Goal: Information Seeking & Learning: Check status

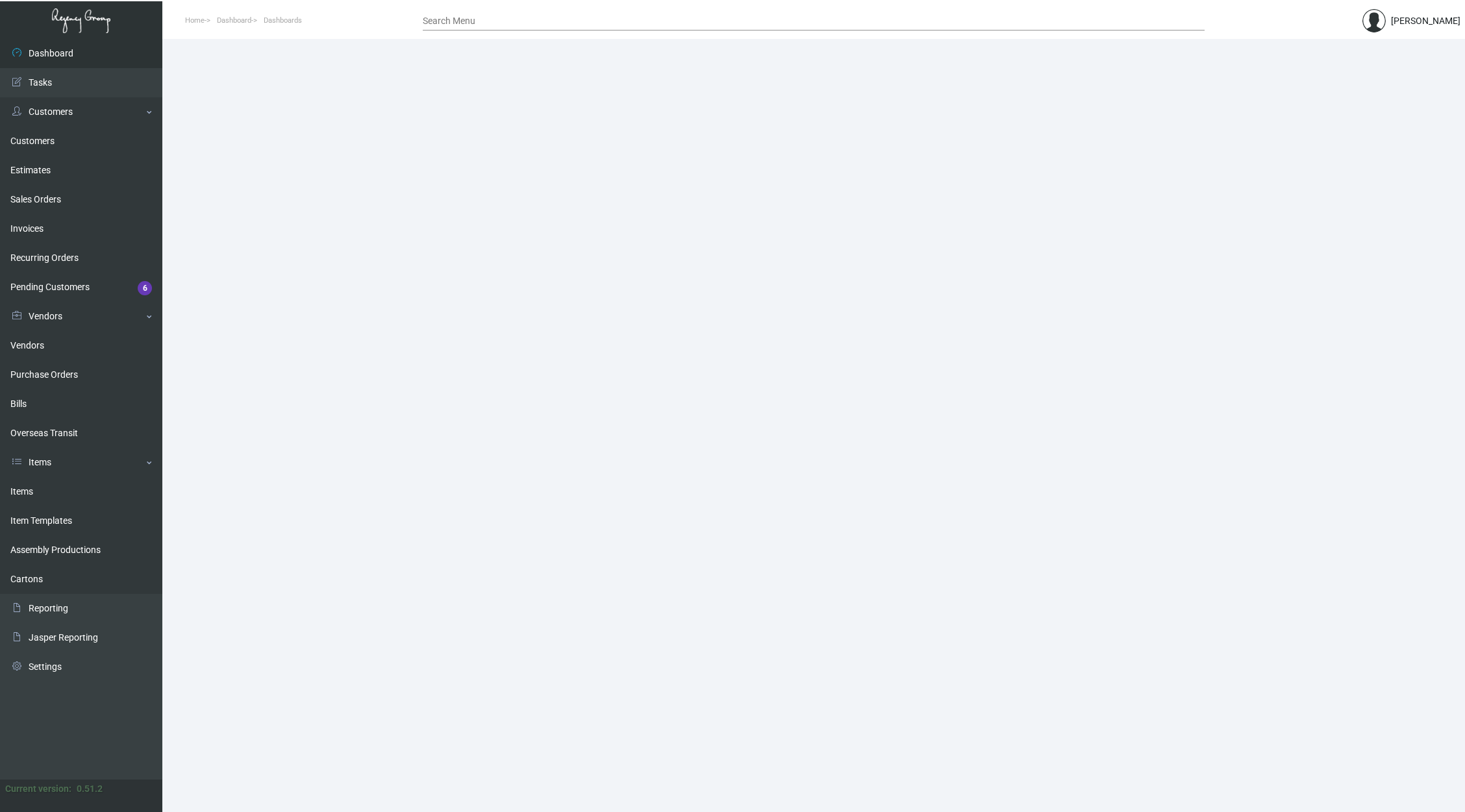
click at [46, 494] on link "Items" at bounding box center [81, 491] width 162 height 29
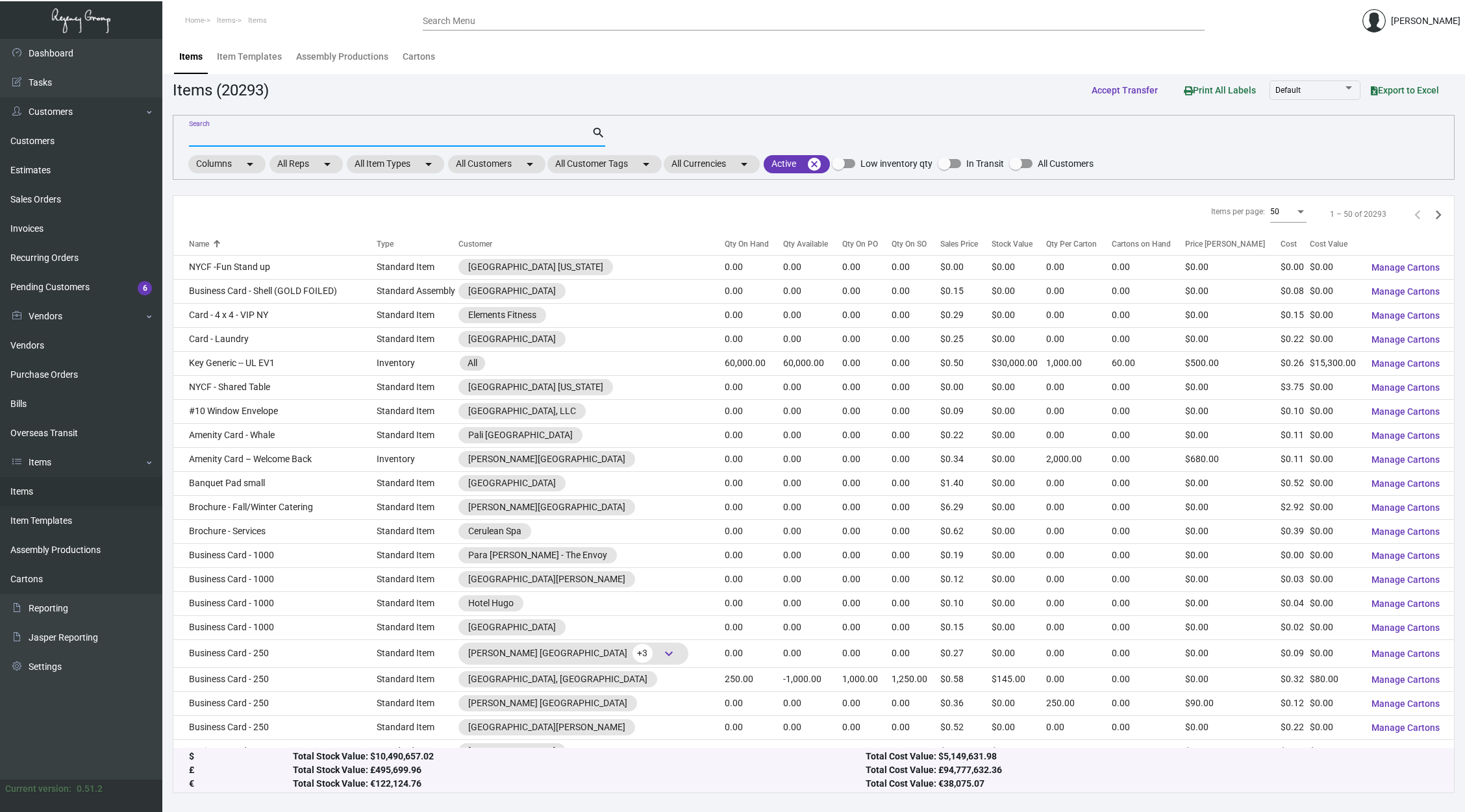
click at [406, 134] on input "Search" at bounding box center [390, 137] width 402 height 11
type input "pen"
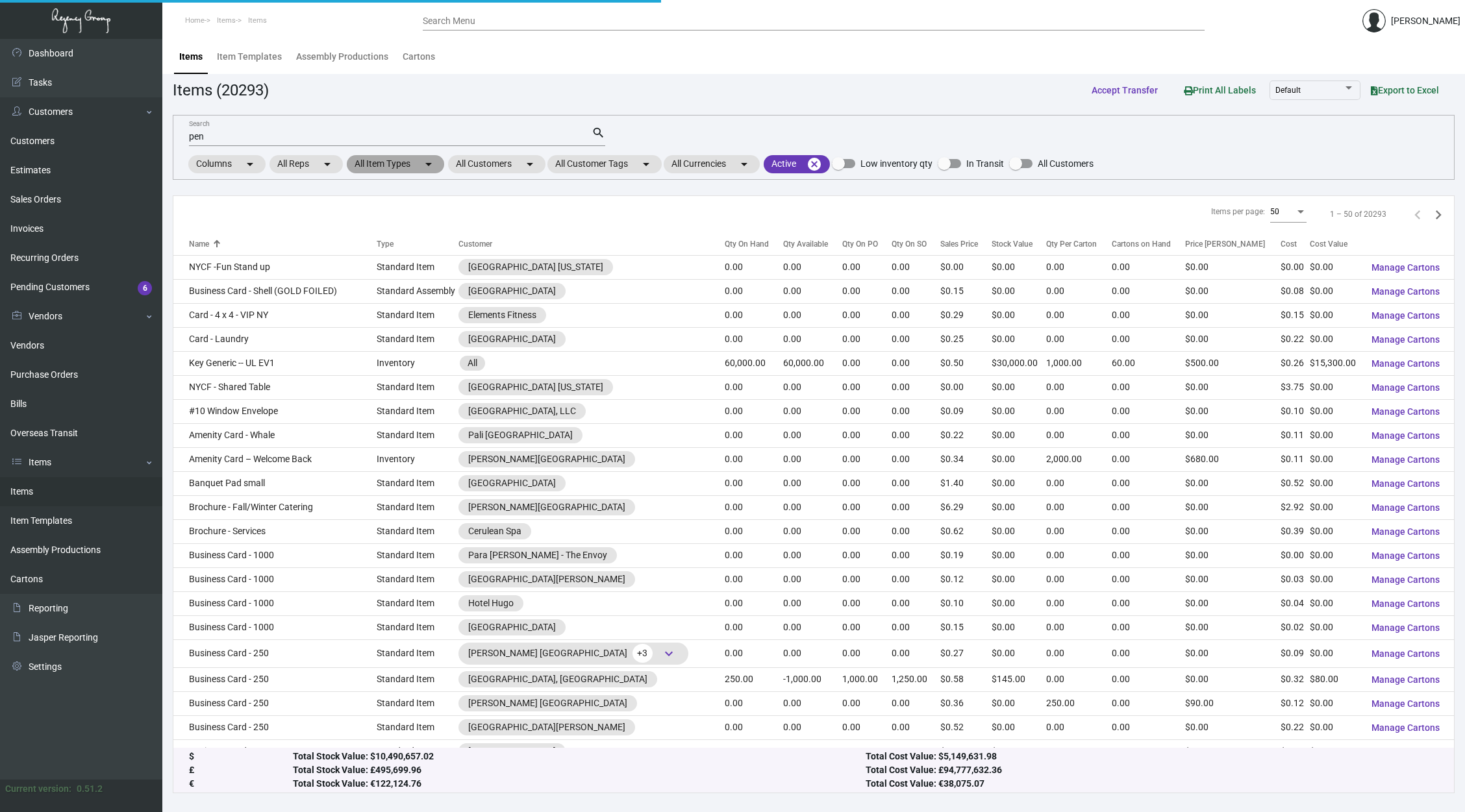
click at [424, 166] on mat-icon "arrow_drop_down" at bounding box center [428, 164] width 15 height 15
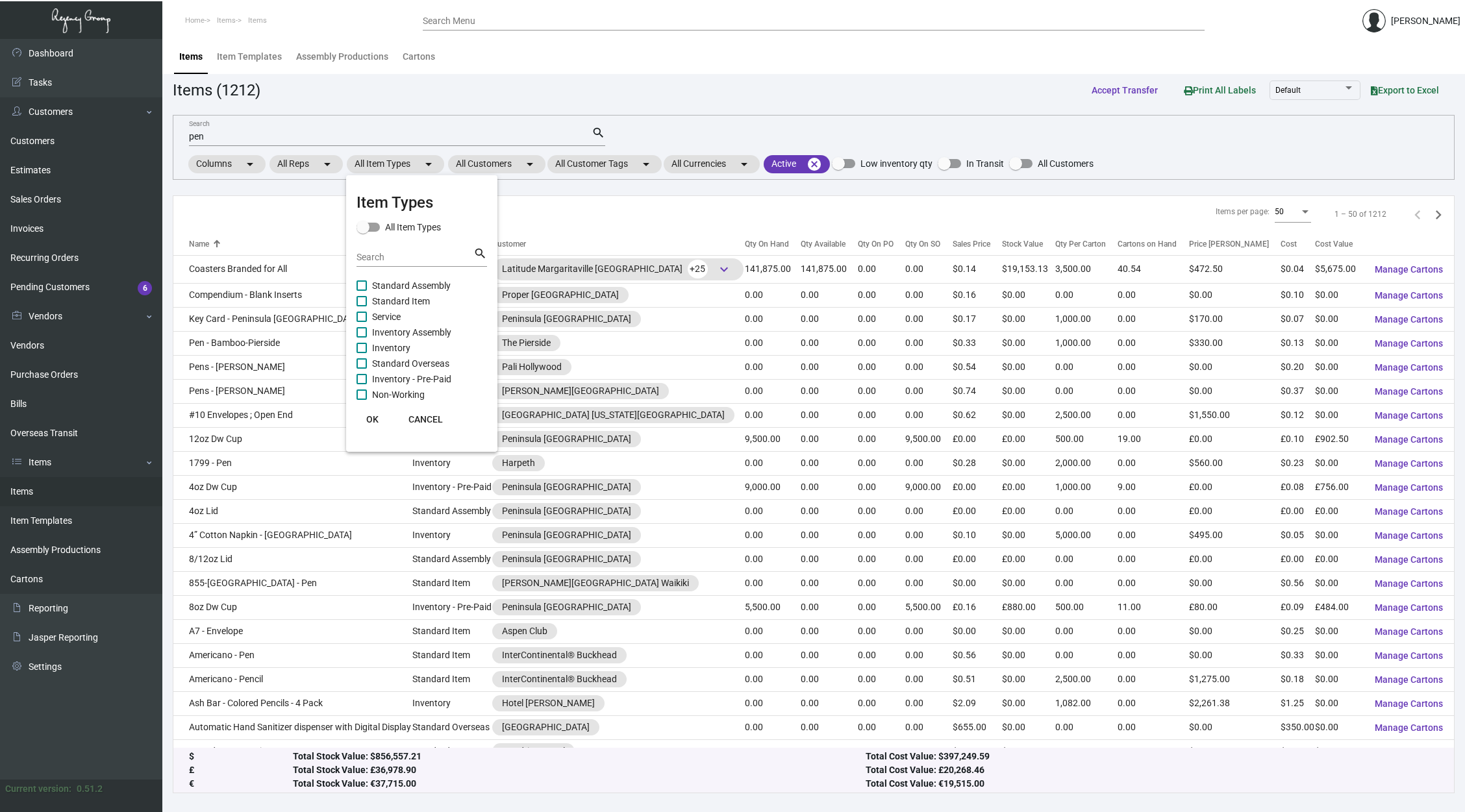
click at [478, 163] on div at bounding box center [732, 406] width 1465 height 812
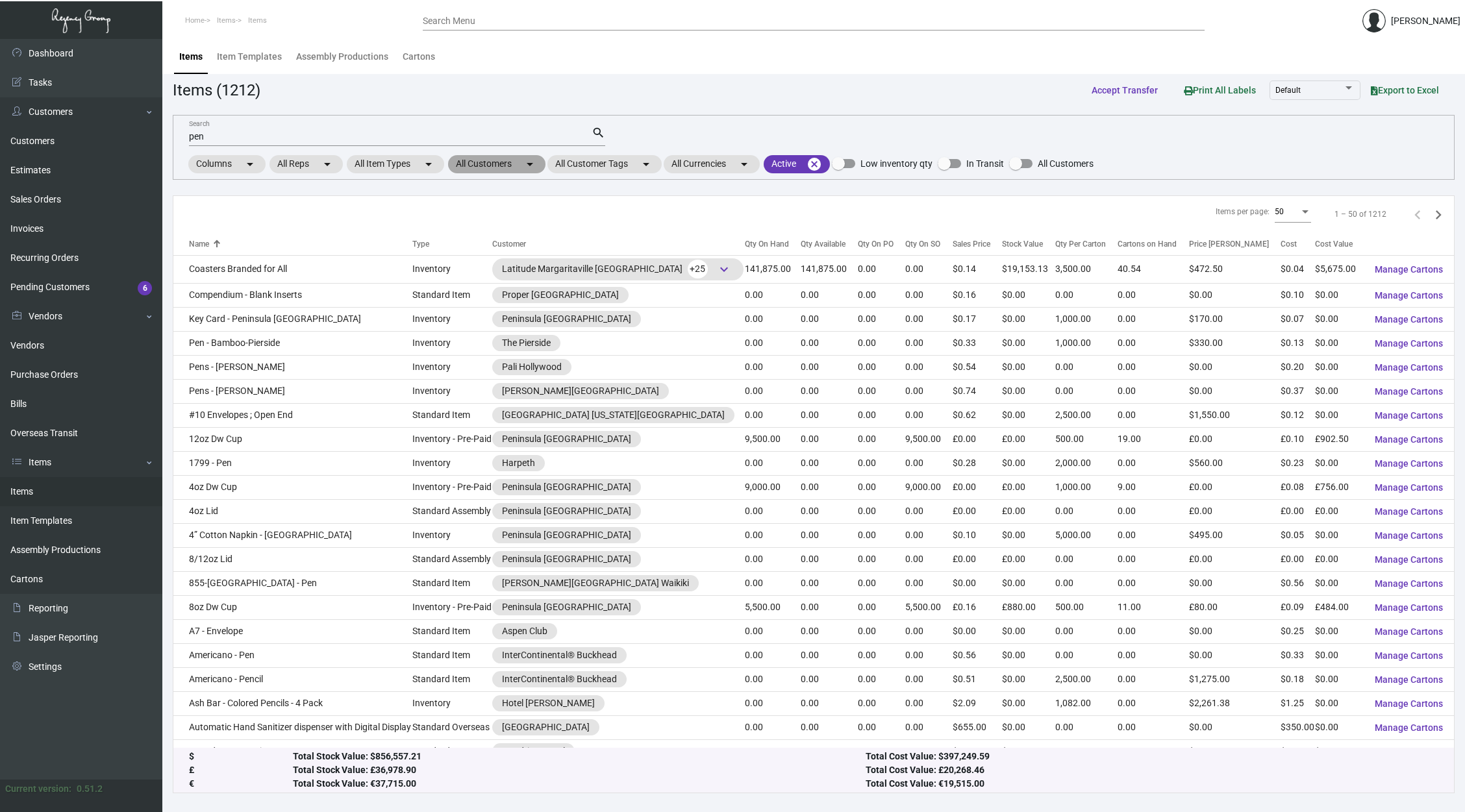
click at [479, 163] on mat-chip "All Customers arrow_drop_down" at bounding box center [496, 164] width 97 height 18
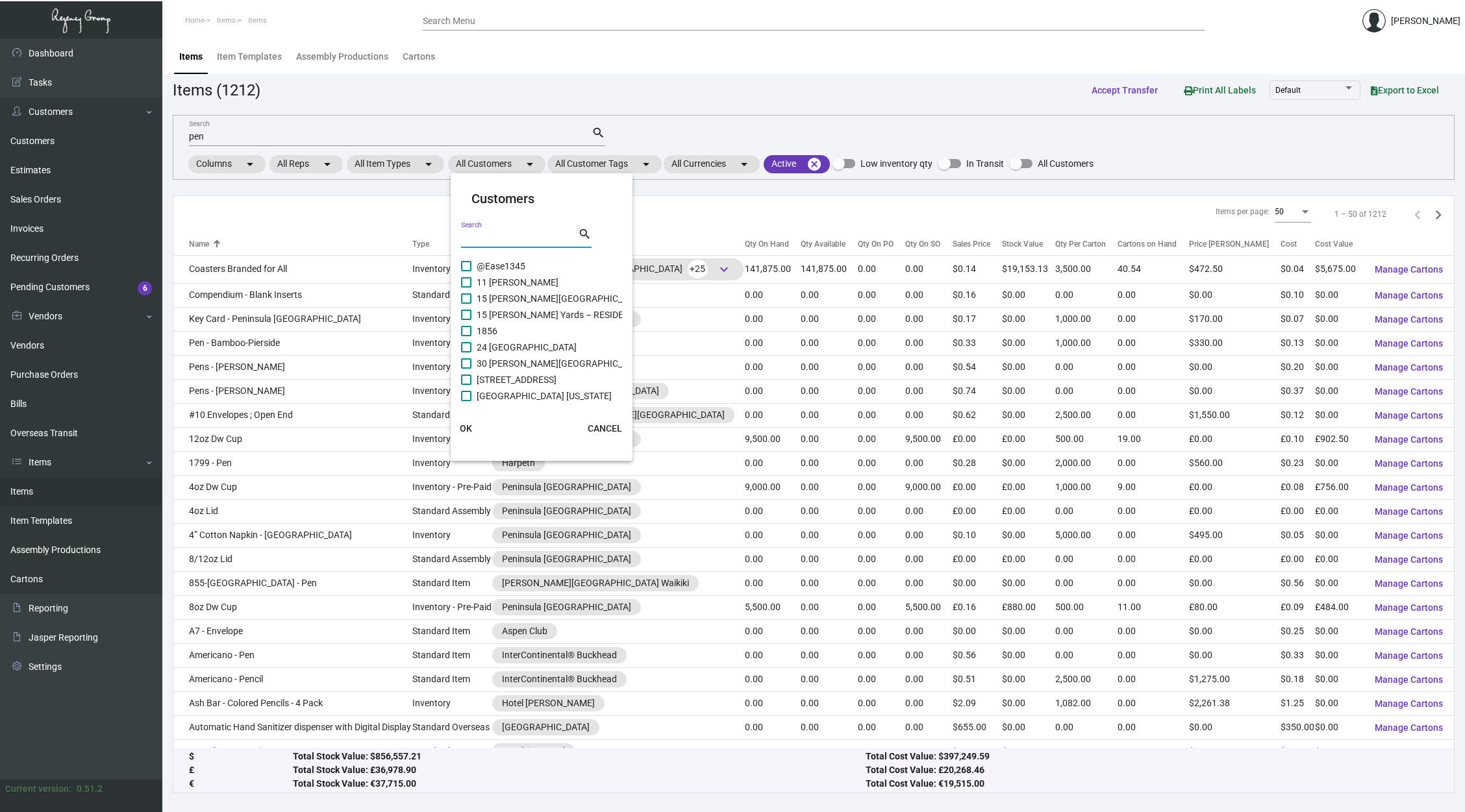
click at [495, 236] on input "Search" at bounding box center [519, 238] width 117 height 11
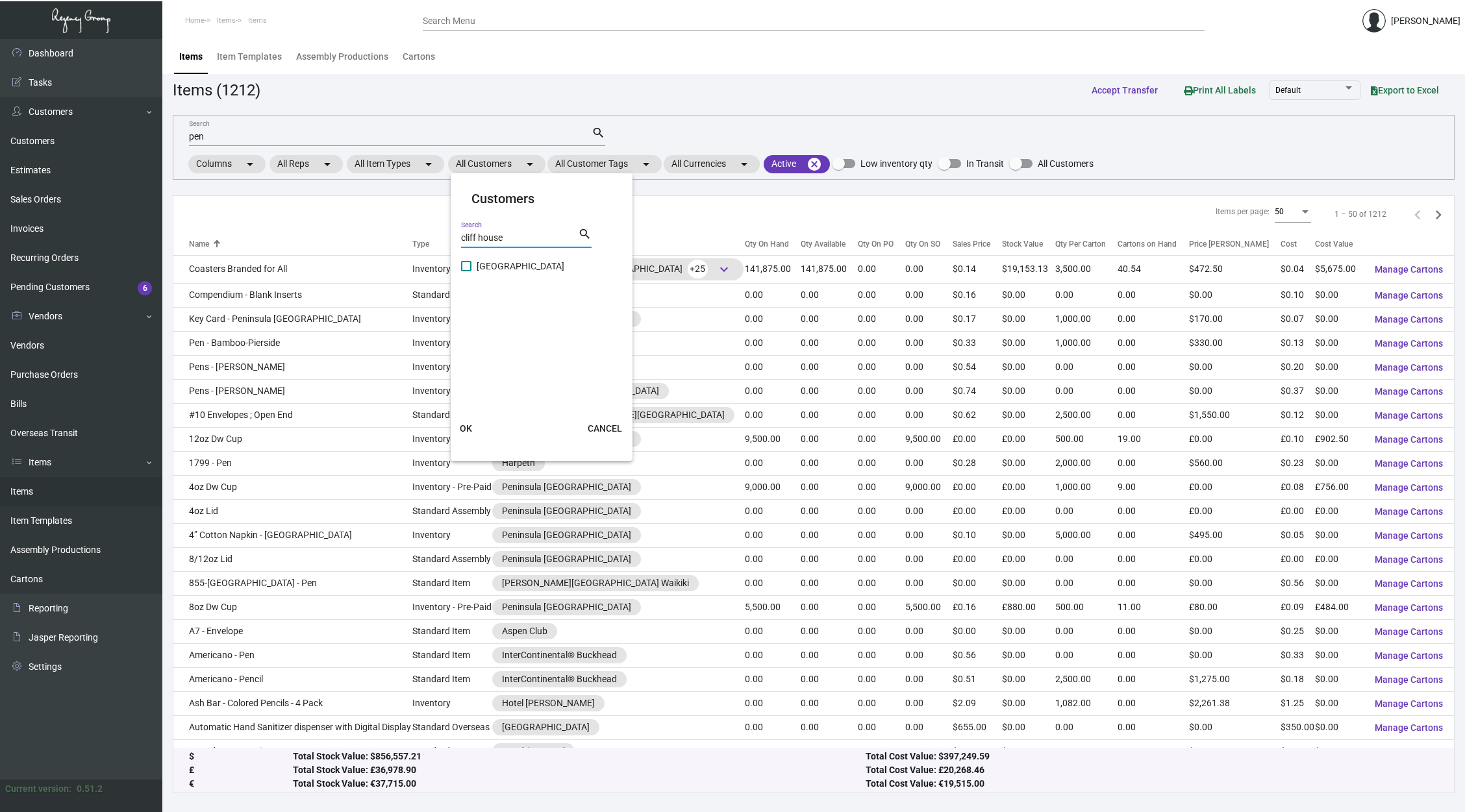
type input "cliff house"
click at [504, 260] on span "[GEOGRAPHIC_DATA]" at bounding box center [521, 266] width 87 height 15
click at [466, 271] on input "[GEOGRAPHIC_DATA]" at bounding box center [466, 271] width 1 height 1
checkbox input "true"
click at [470, 419] on button "OK" at bounding box center [466, 428] width 41 height 23
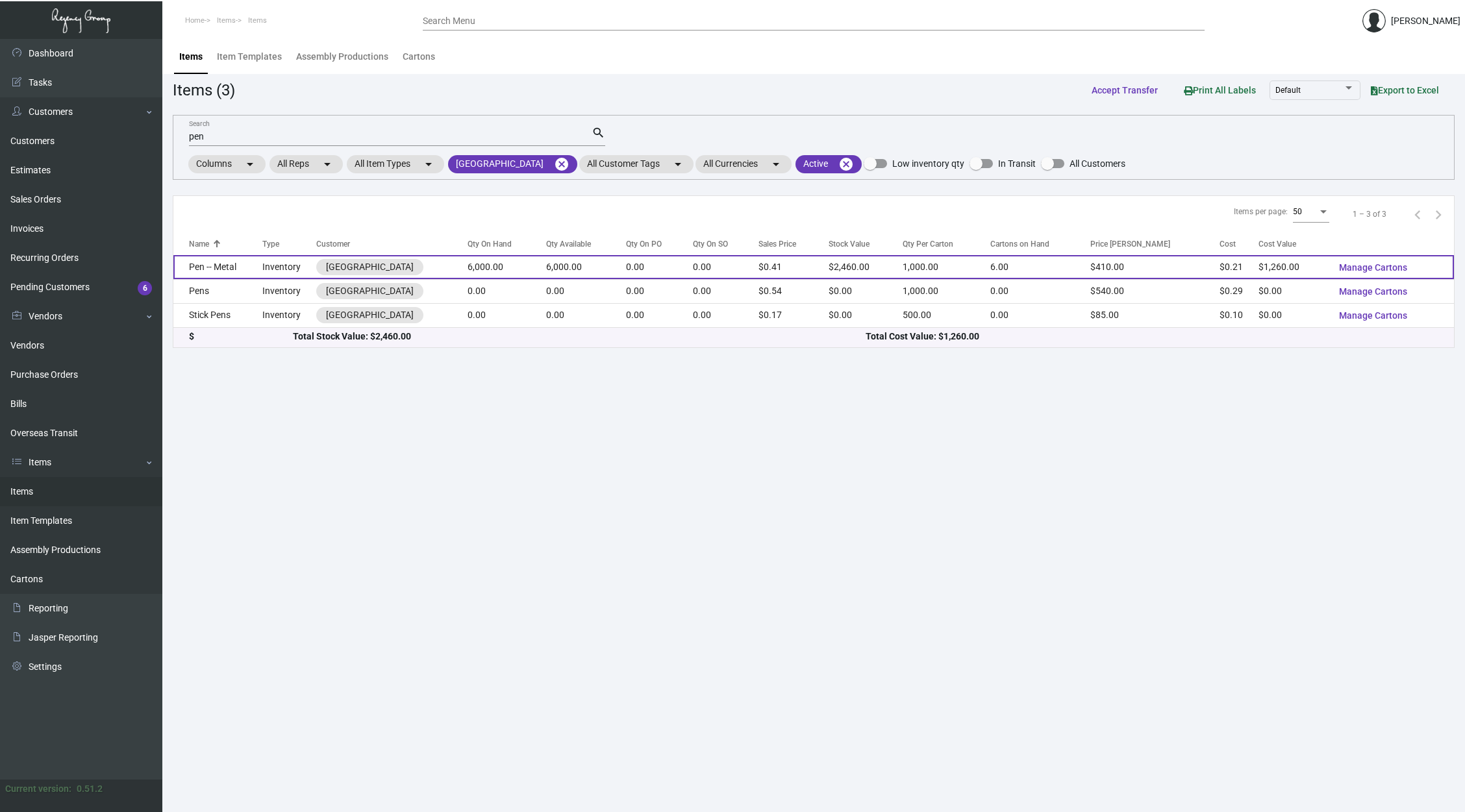
click at [693, 262] on td "0.00" at bounding box center [659, 267] width 67 height 24
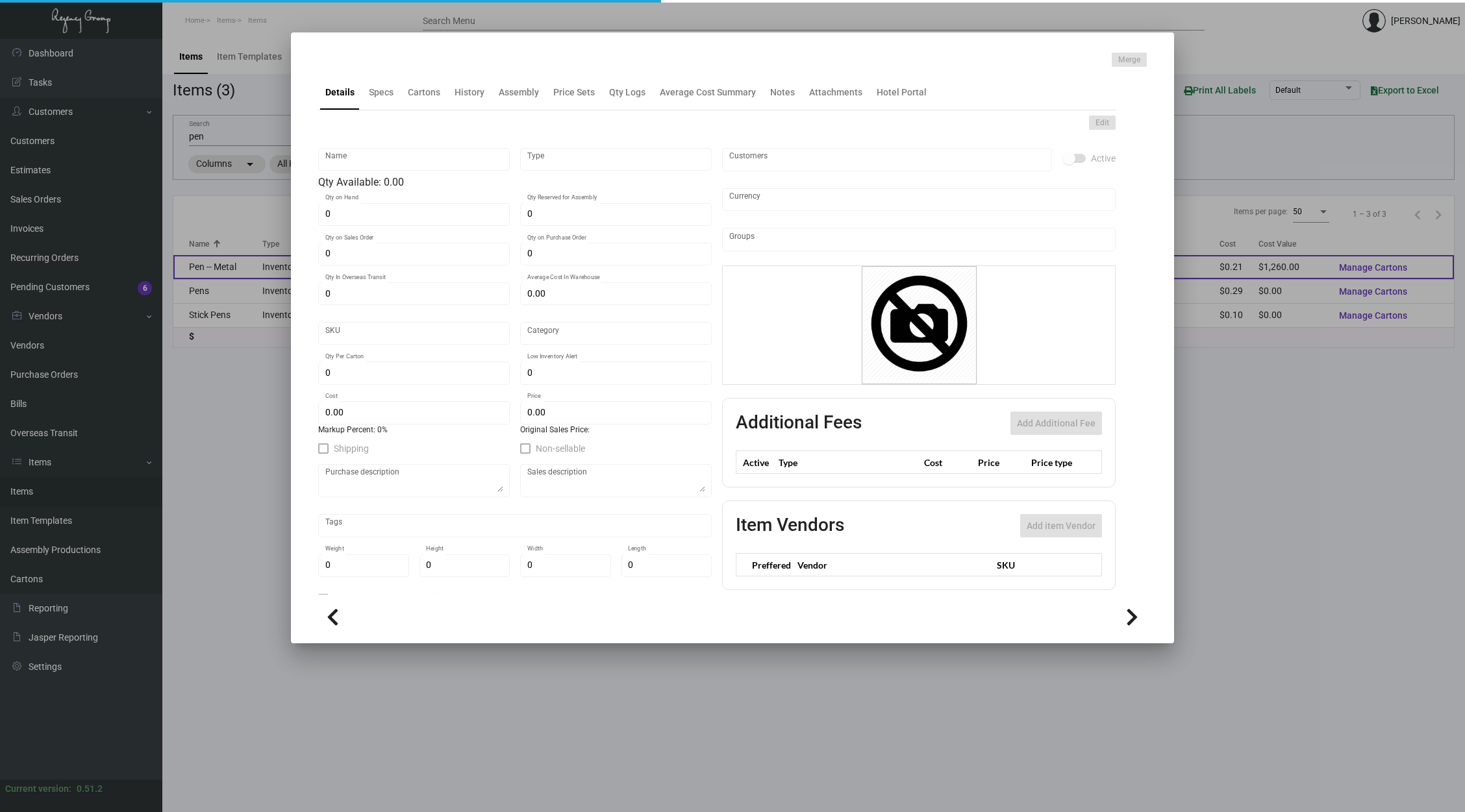
type input "Pen -- Metal"
type input "Inventory"
type input "6,000"
type input "$ 0.20333"
type input "Overseas"
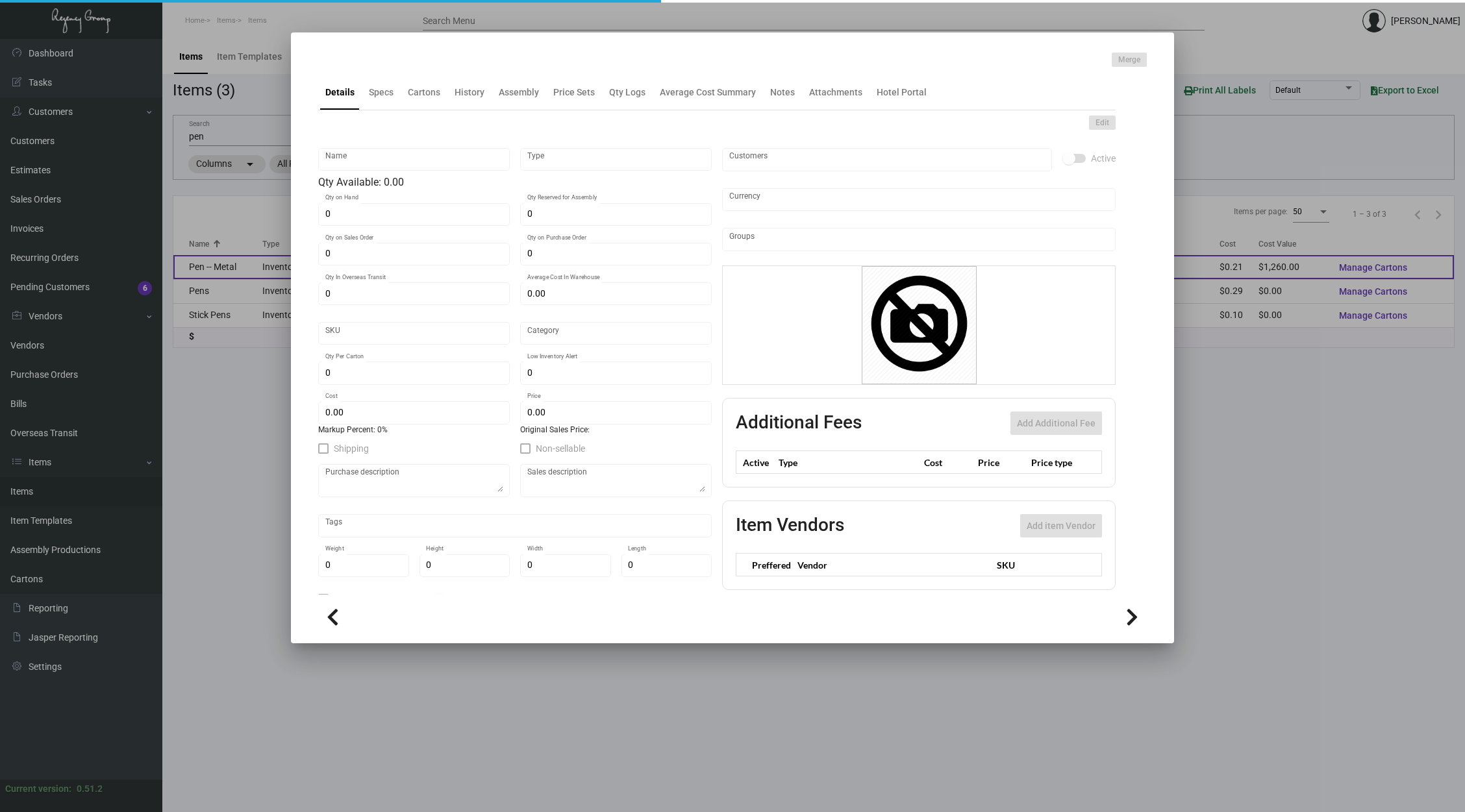
type input "1,000"
type input "$ 0.21"
type input "$ 0.41"
checkbox input "true"
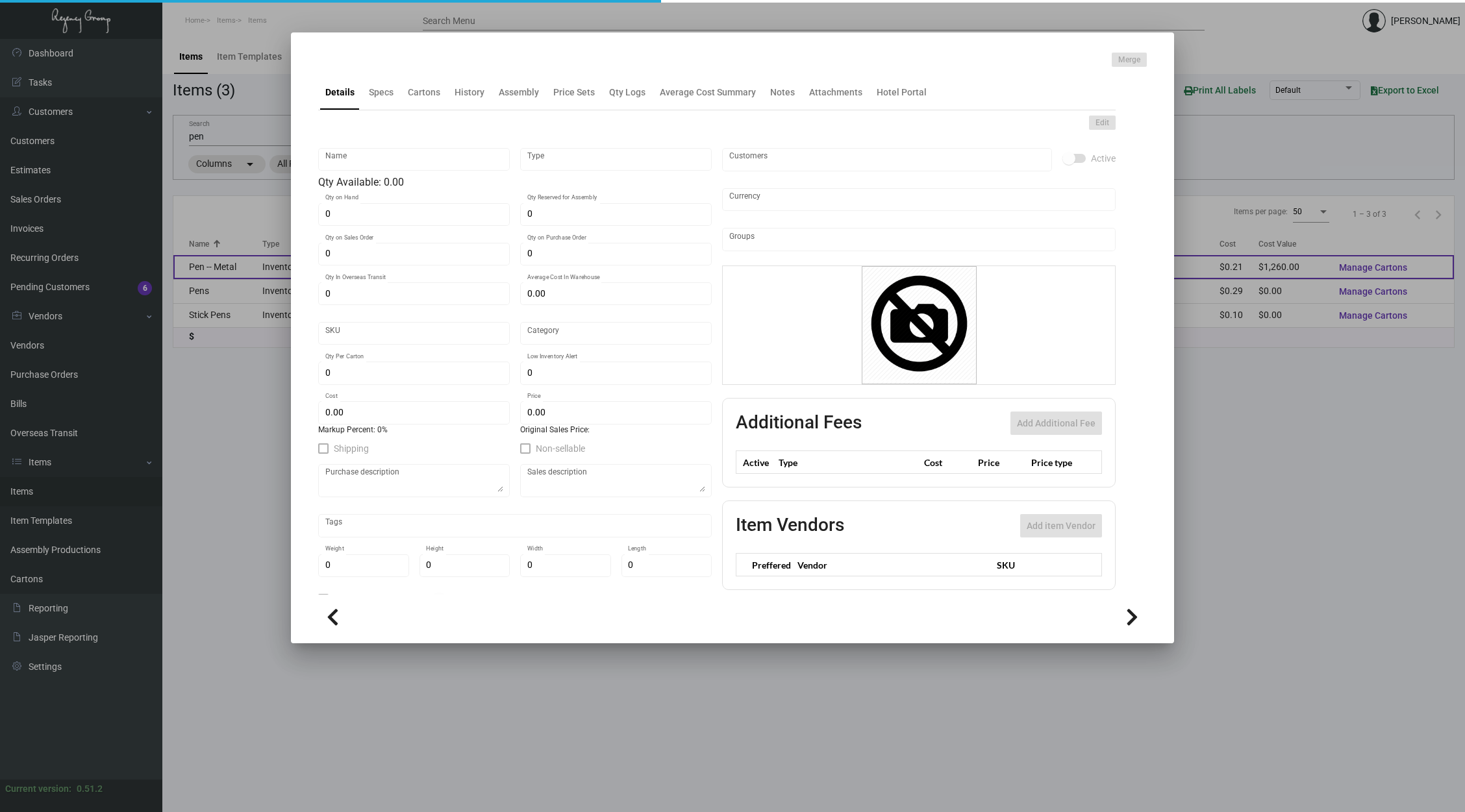
type input "United States Dollar $"
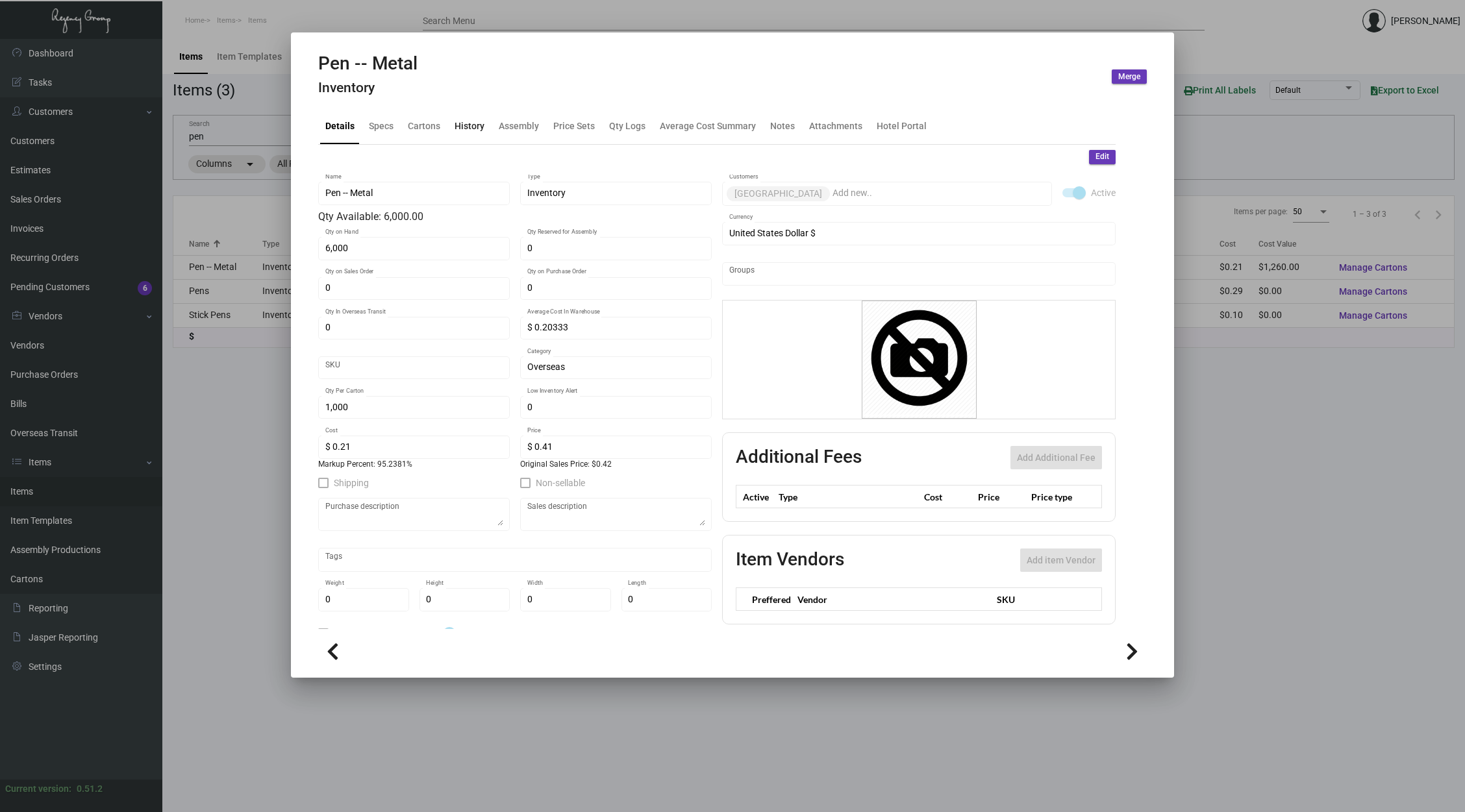
click at [462, 129] on div "History" at bounding box center [469, 126] width 30 height 14
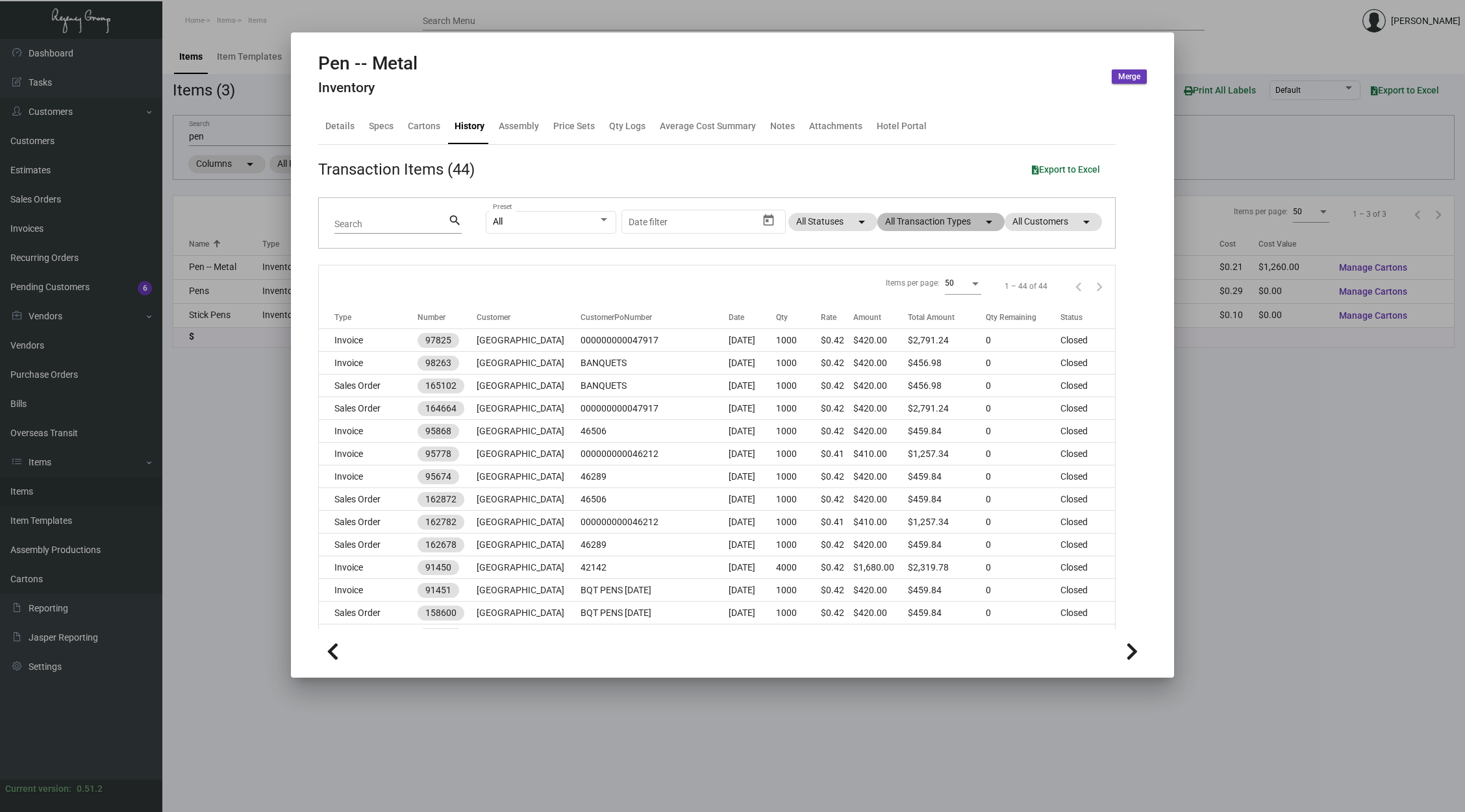
click at [939, 220] on mat-chip "All Transaction Types arrow_drop_down" at bounding box center [940, 222] width 127 height 18
click at [909, 342] on span "Estimate" at bounding box center [905, 341] width 36 height 15
click at [877, 346] on input "Estimate" at bounding box center [876, 346] width 1 height 1
checkbox input "true"
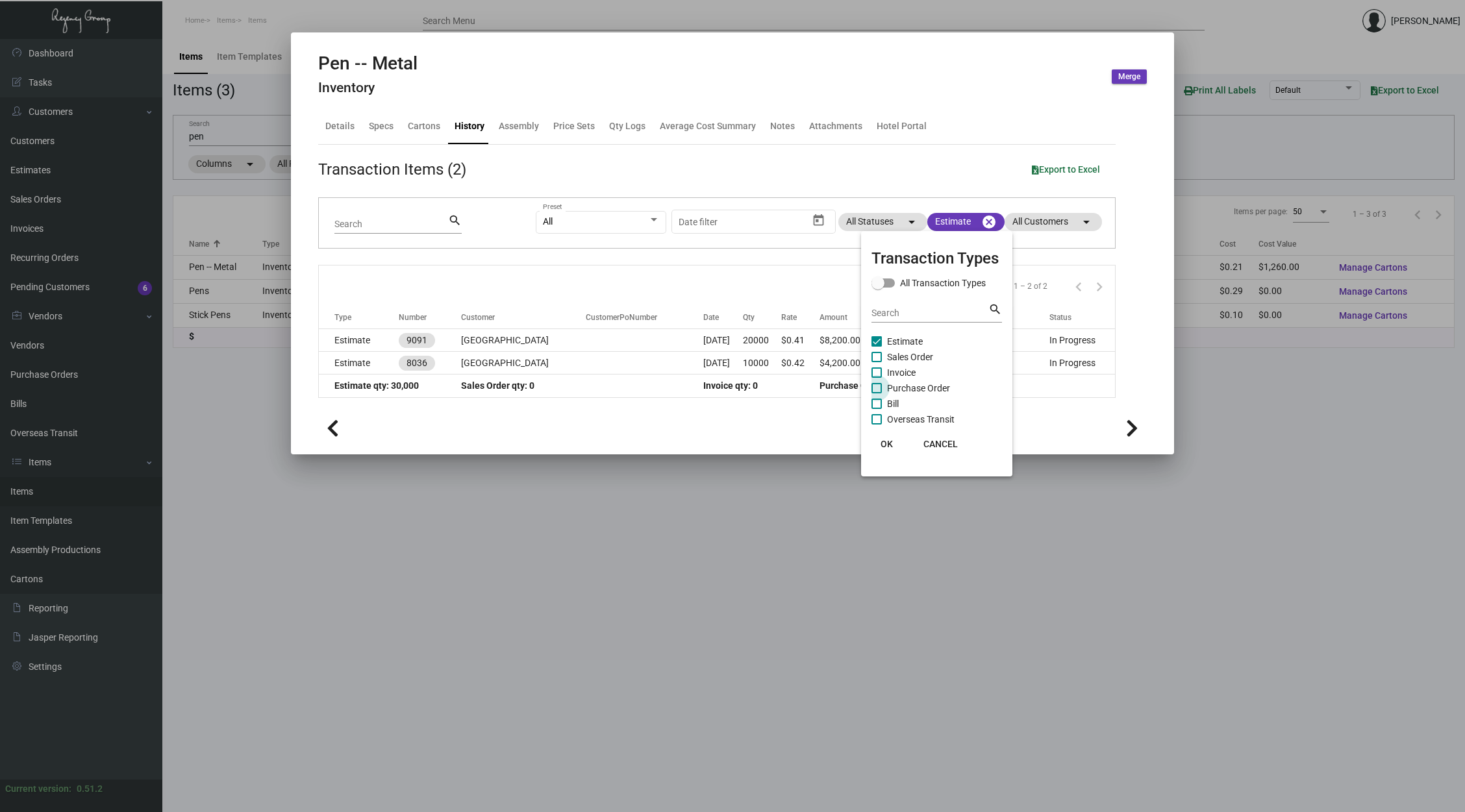
click at [913, 388] on span "Purchase Order" at bounding box center [918, 388] width 63 height 15
click at [877, 393] on input "Purchase Order" at bounding box center [876, 393] width 1 height 1
checkbox input "true"
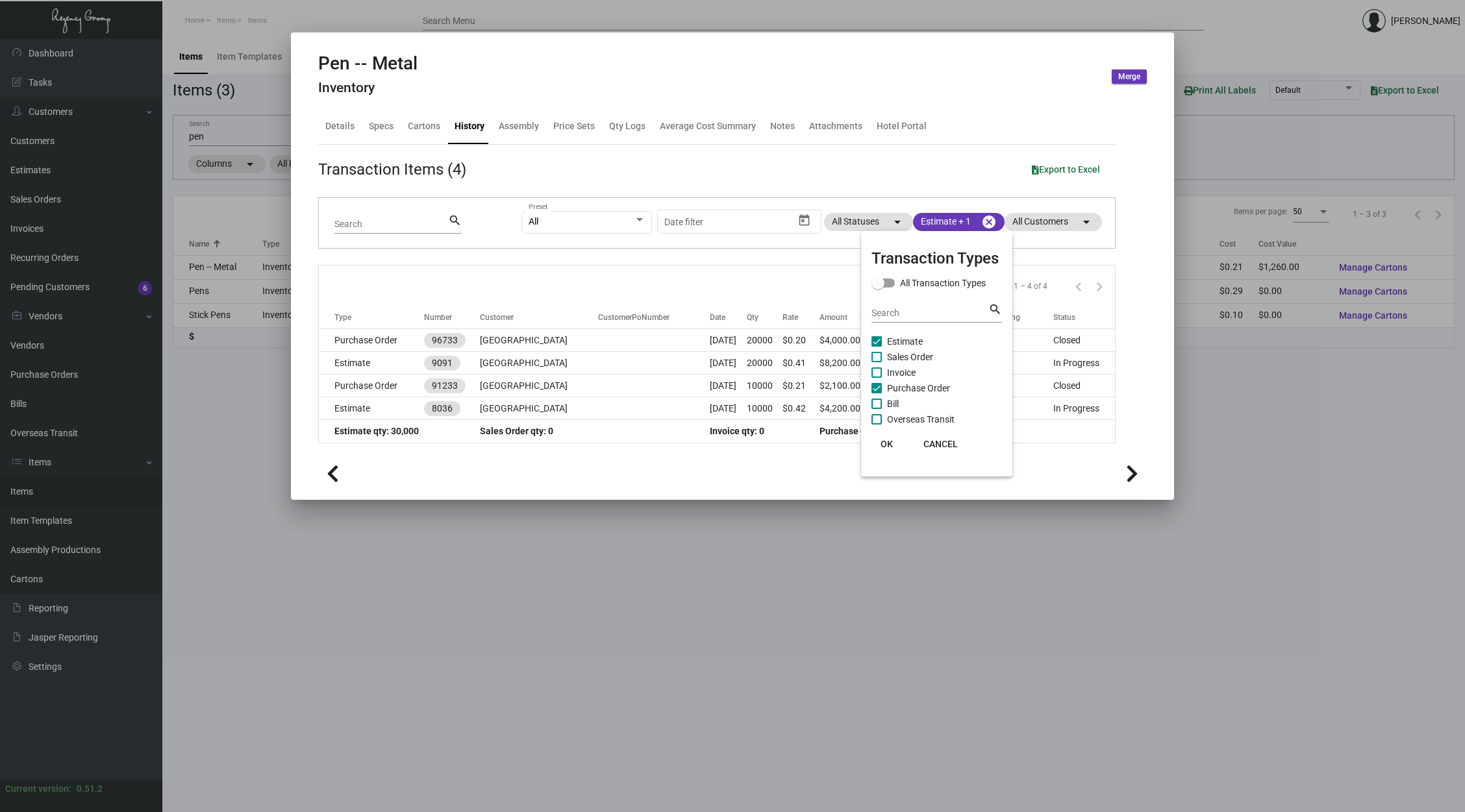
click at [728, 274] on div at bounding box center [732, 406] width 1465 height 812
